Goal: Transaction & Acquisition: Purchase product/service

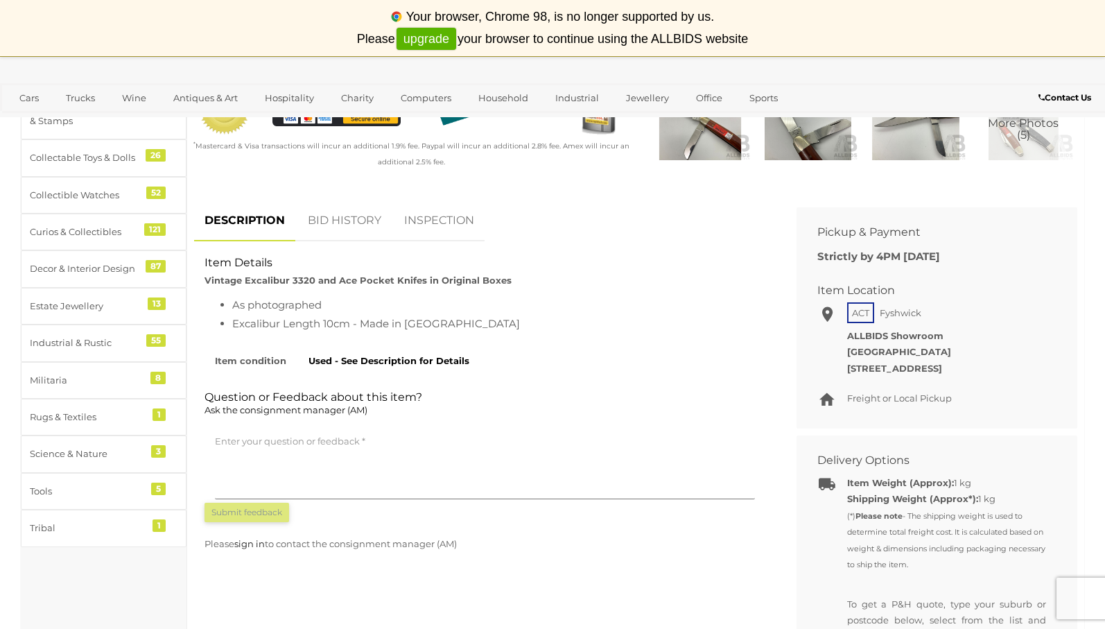
scroll to position [416, 0]
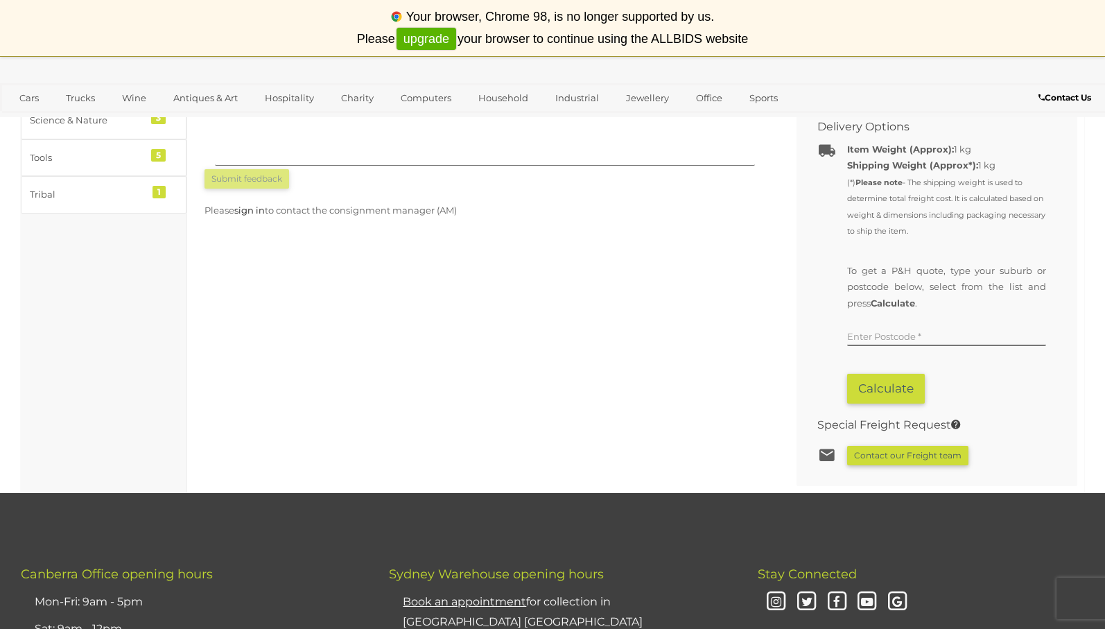
click at [678, 360] on div "DESCRIPTION BID HISTORY INSPECTION Item Details Vintage Excalibur 3320 and Ace …" at bounding box center [636, 169] width 904 height 633
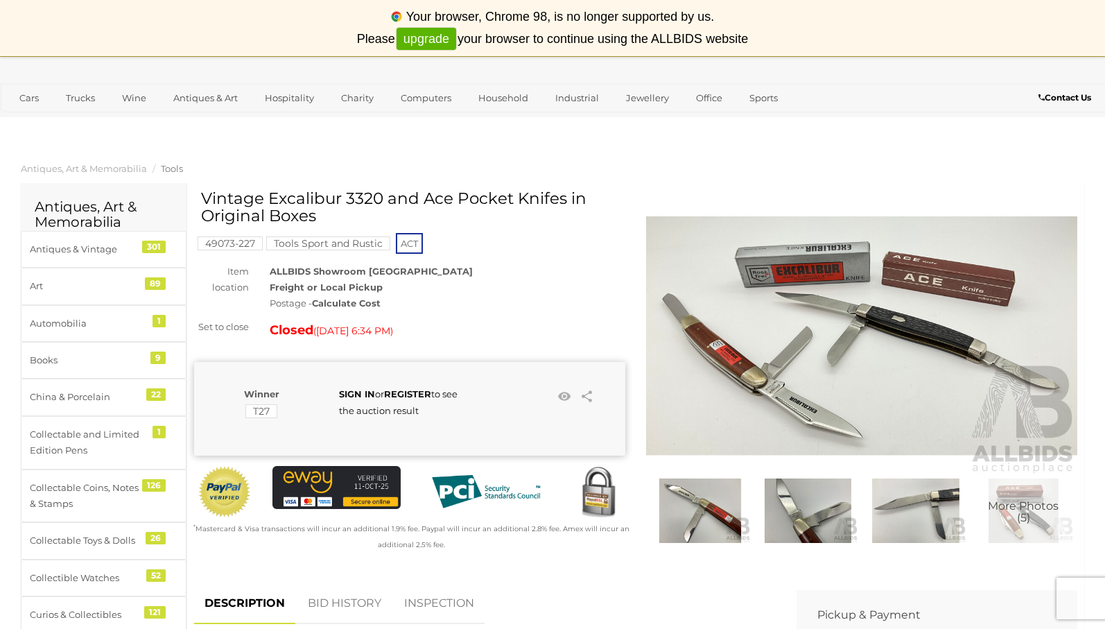
scroll to position [31, 0]
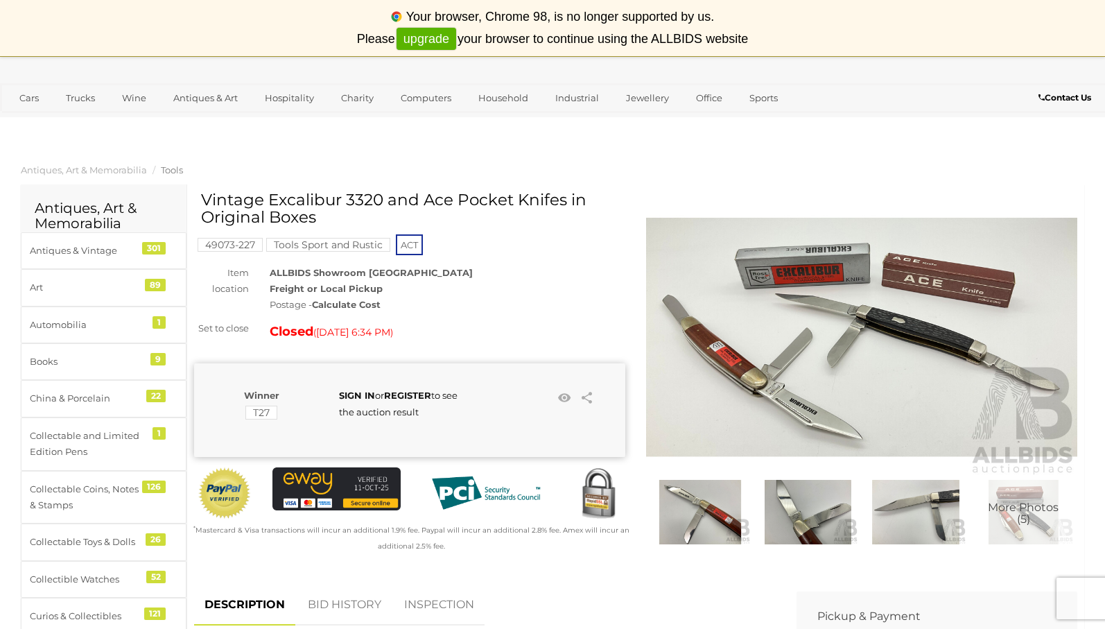
click at [749, 345] on img at bounding box center [861, 337] width 431 height 278
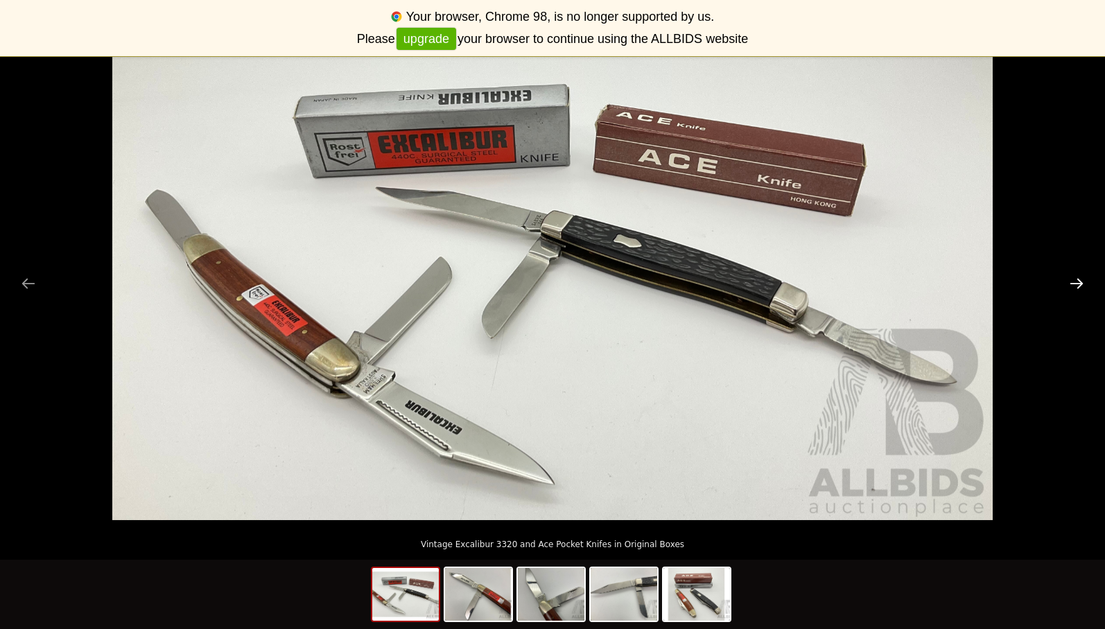
click at [1077, 282] on button "Next slide" at bounding box center [1076, 283] width 29 height 27
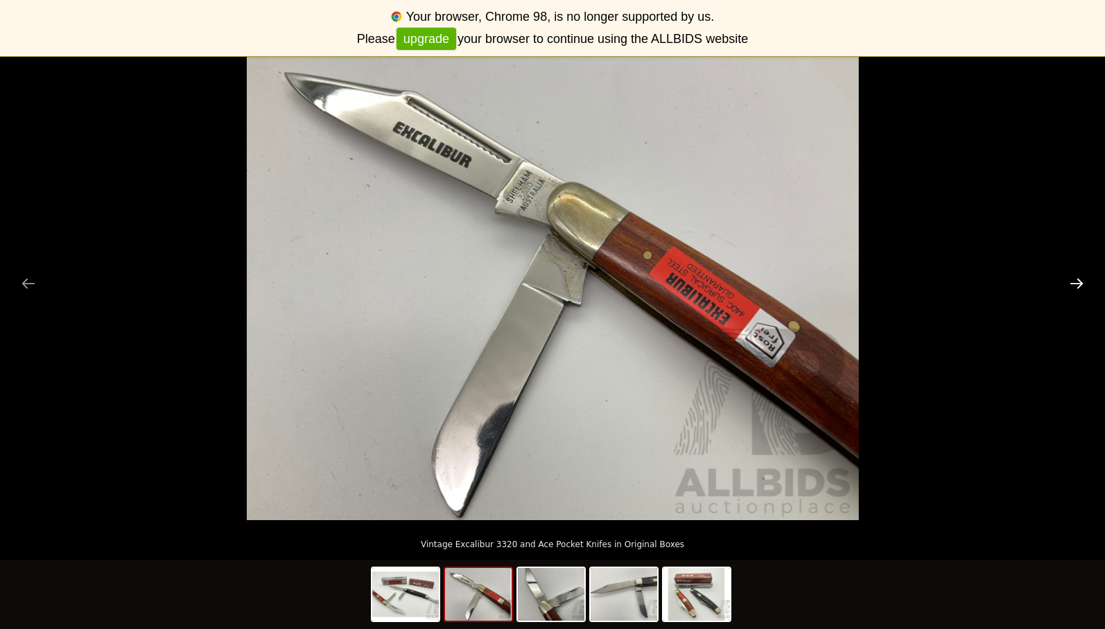
click at [1077, 282] on button "Next slide" at bounding box center [1076, 283] width 29 height 27
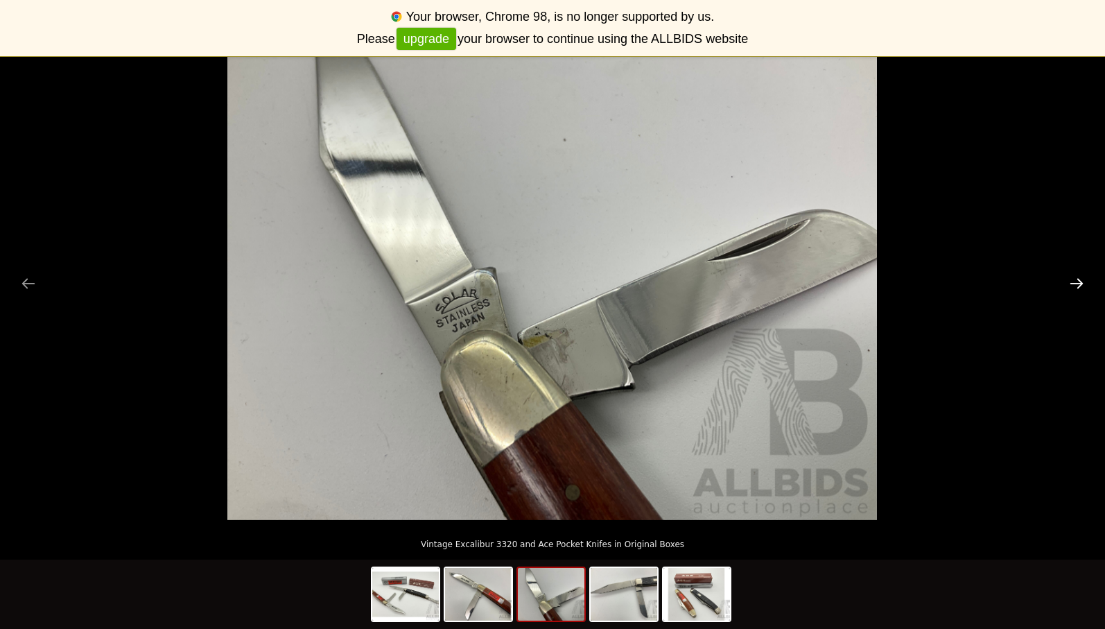
click at [1077, 282] on button "Next slide" at bounding box center [1076, 283] width 29 height 27
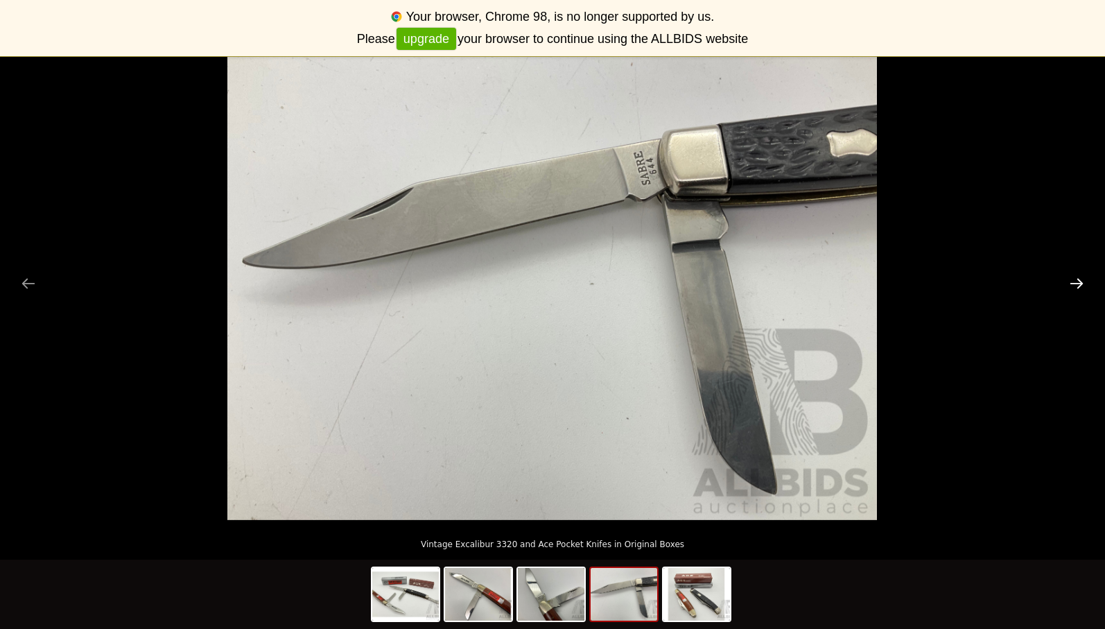
click at [1077, 282] on button "Next slide" at bounding box center [1076, 283] width 29 height 27
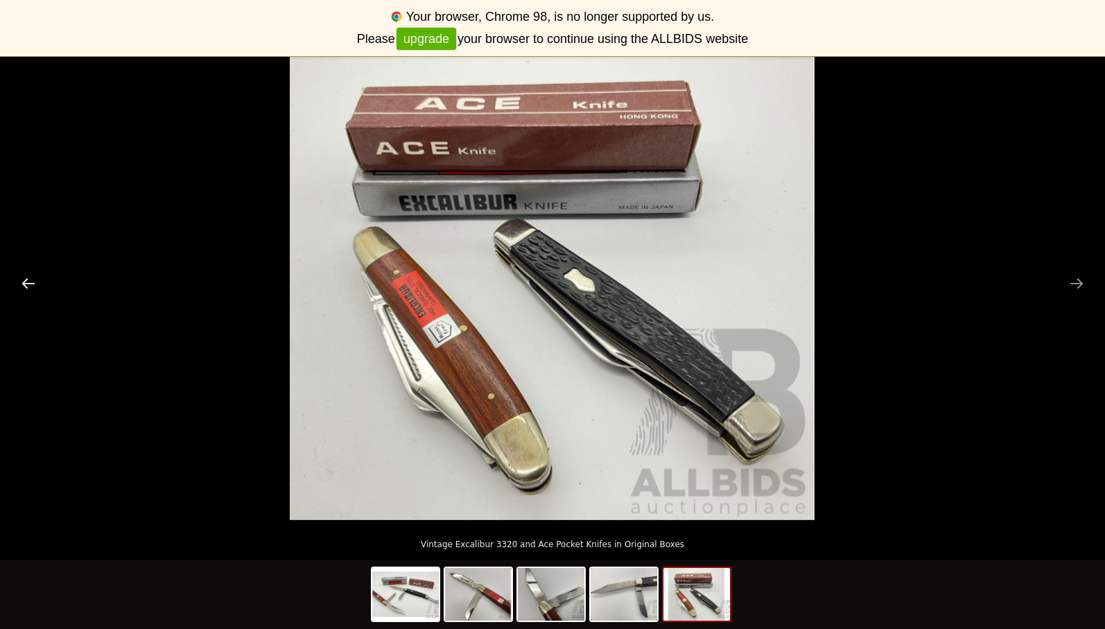
click at [26, 288] on button "Previous slide" at bounding box center [28, 283] width 29 height 27
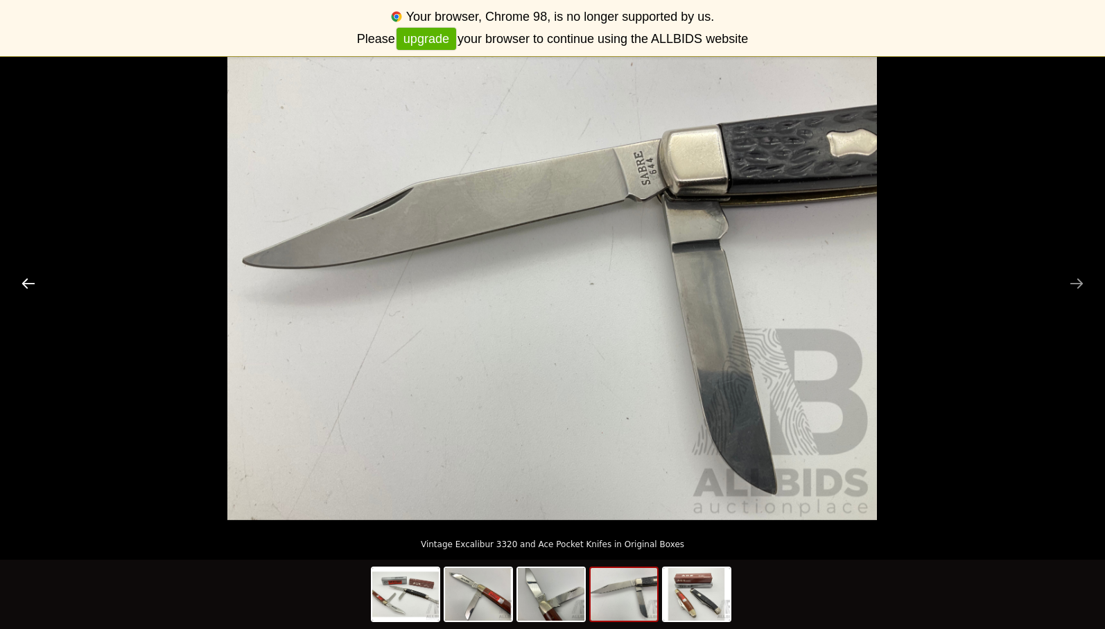
click at [26, 288] on button "Previous slide" at bounding box center [28, 283] width 29 height 27
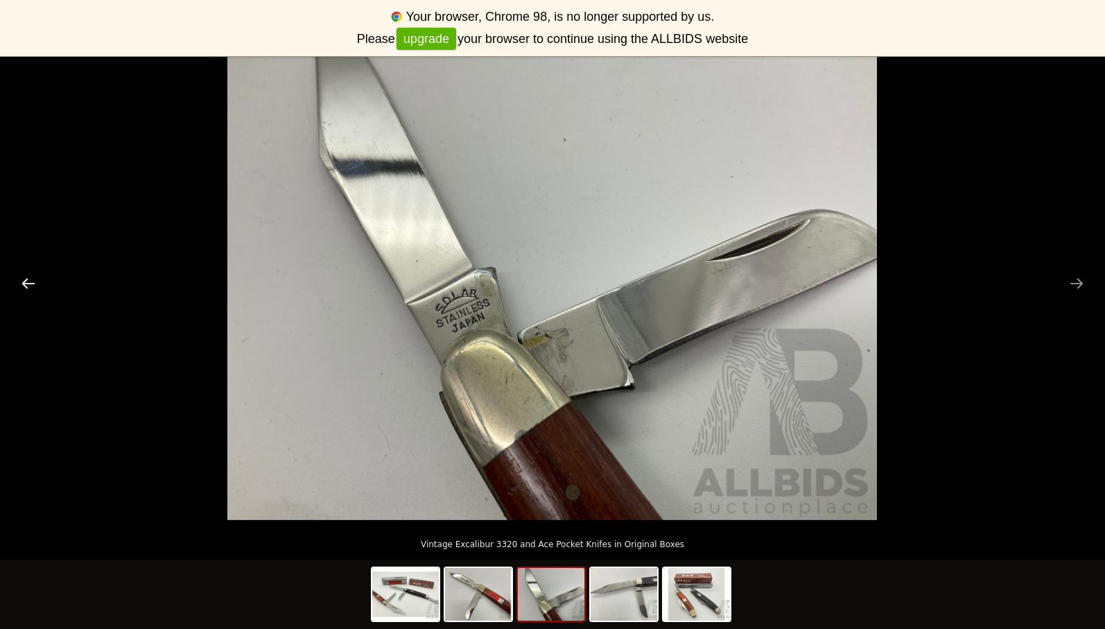
click at [26, 288] on button "Previous slide" at bounding box center [28, 283] width 29 height 27
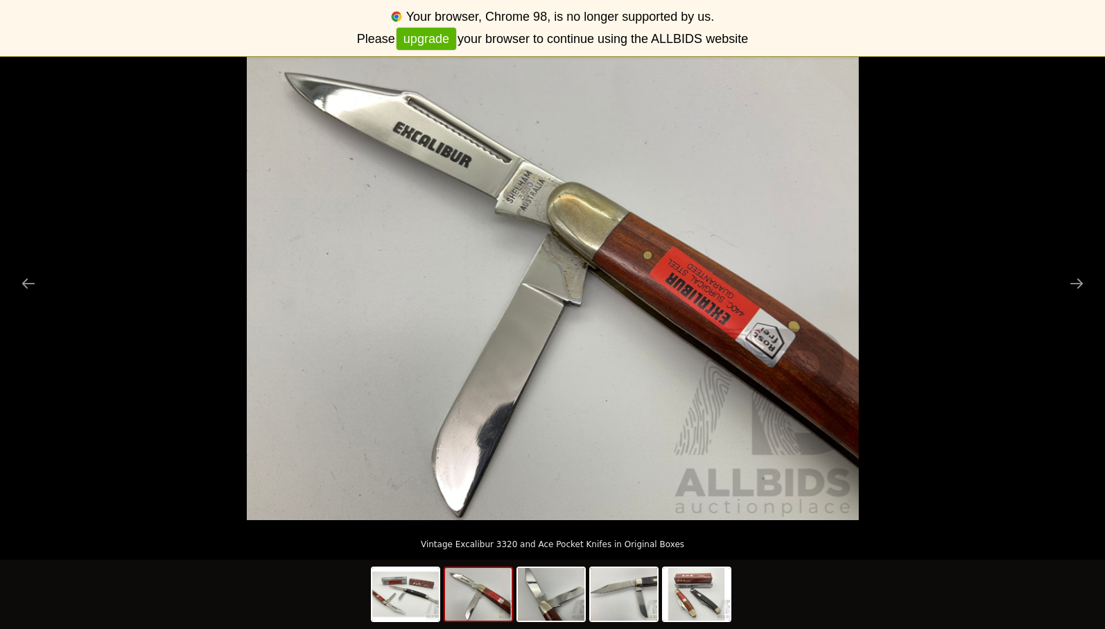
click at [1009, 101] on picture at bounding box center [552, 276] width 1105 height 487
click at [120, 250] on picture at bounding box center [552, 276] width 1105 height 487
